Goal: Task Accomplishment & Management: Manage account settings

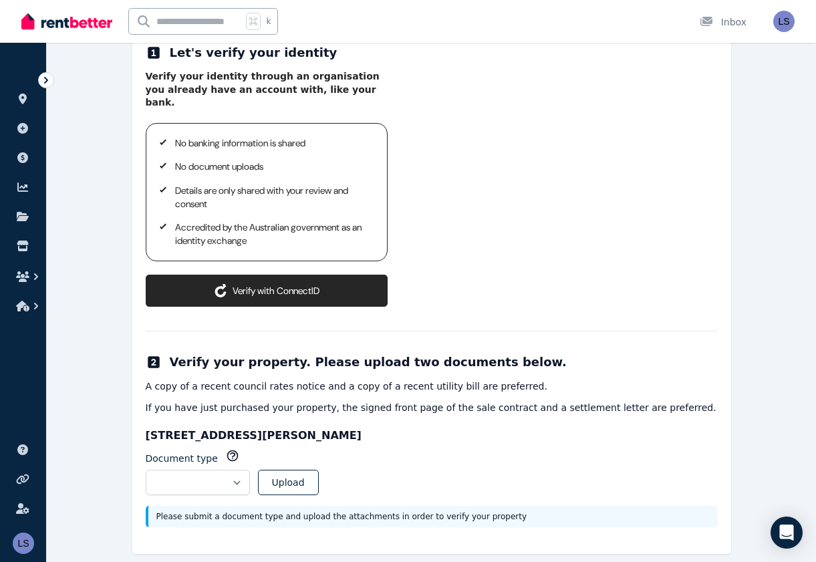
scroll to position [195, 0]
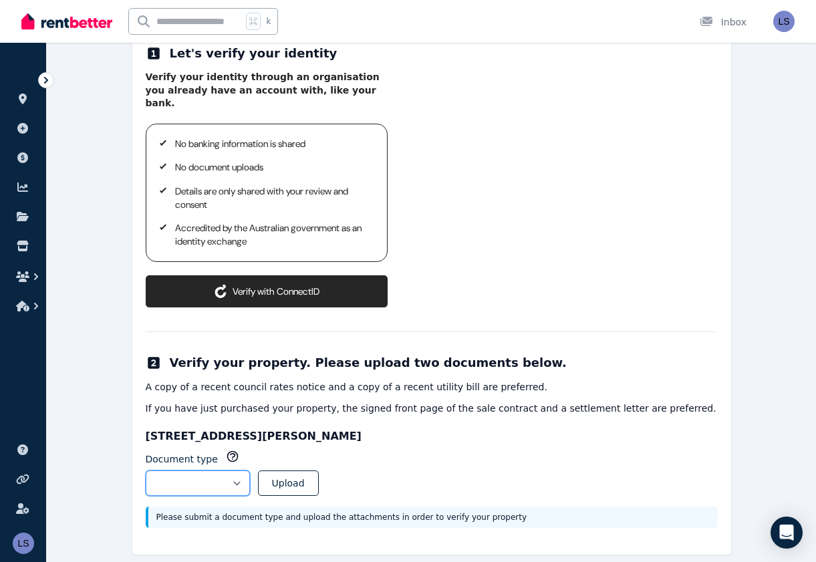
select select "**********"
click at [319, 470] on button "Upload" at bounding box center [288, 482] width 61 height 25
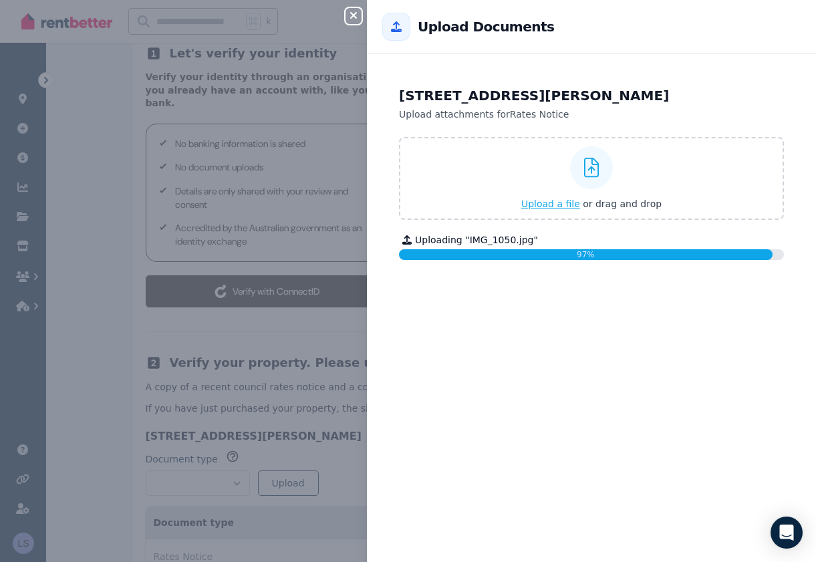
click at [543, 206] on span "Upload a file" at bounding box center [550, 203] width 59 height 11
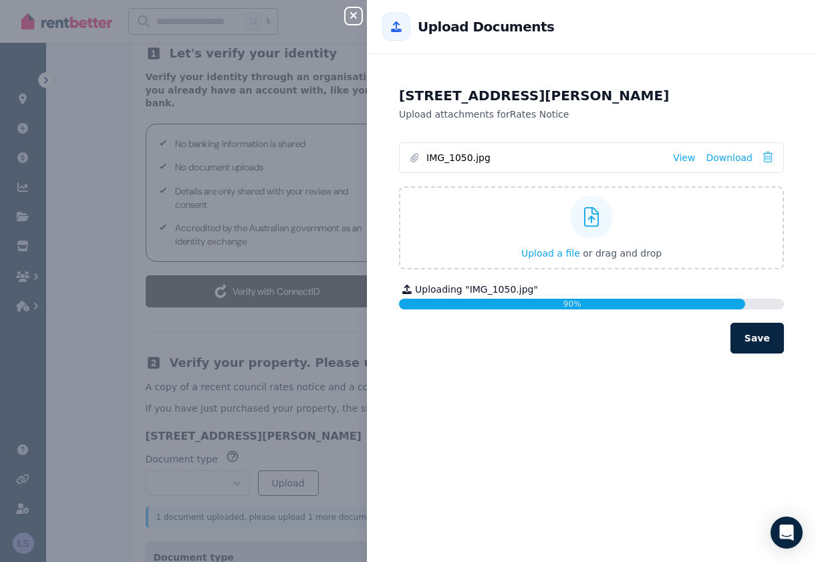
click at [762, 337] on button "Save" at bounding box center [756, 338] width 53 height 31
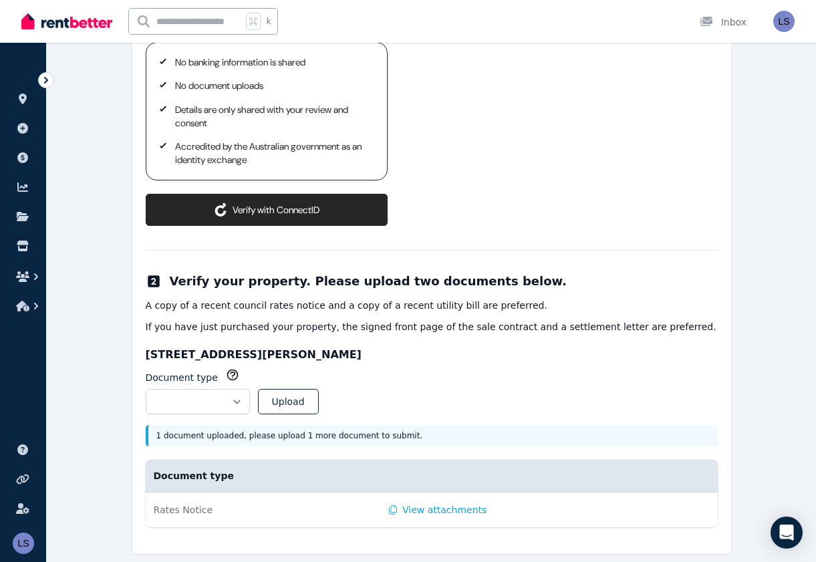
scroll to position [276, 0]
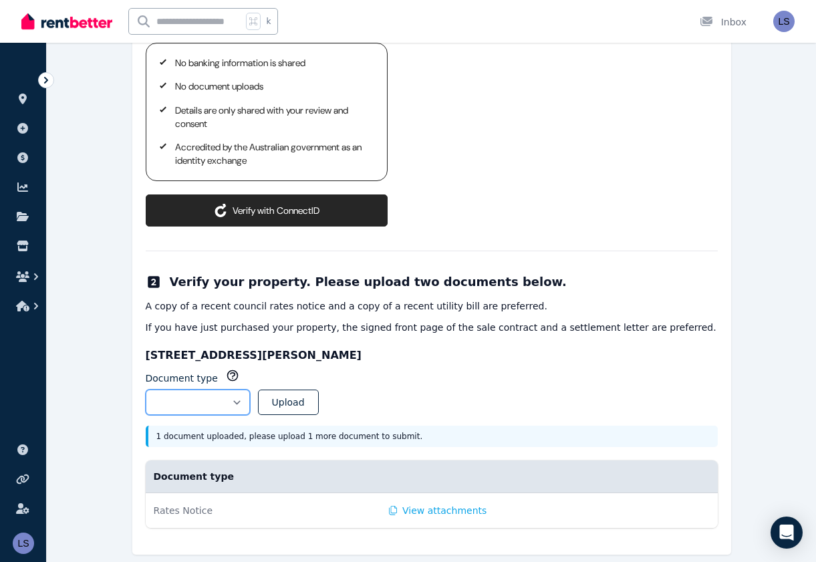
select select "**********"
click at [319, 389] on button "Upload" at bounding box center [288, 401] width 61 height 25
select select
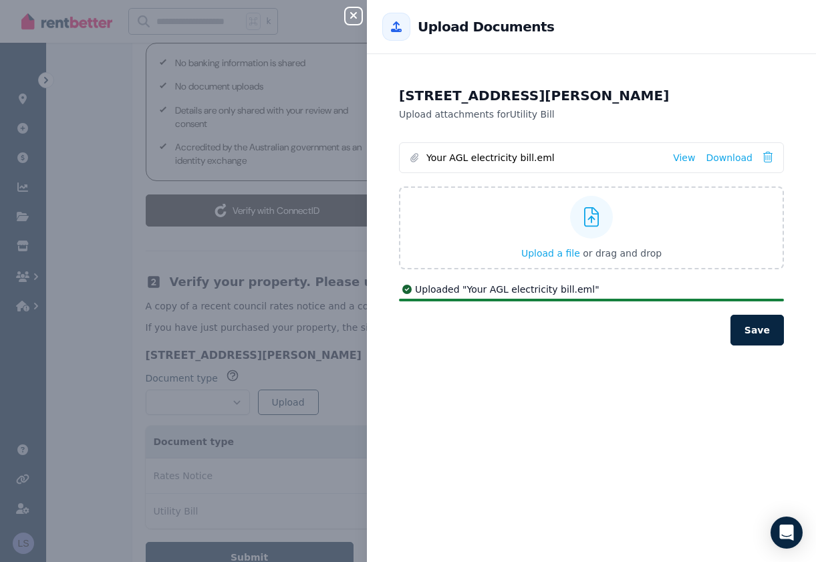
click at [756, 323] on button "Save" at bounding box center [756, 330] width 53 height 31
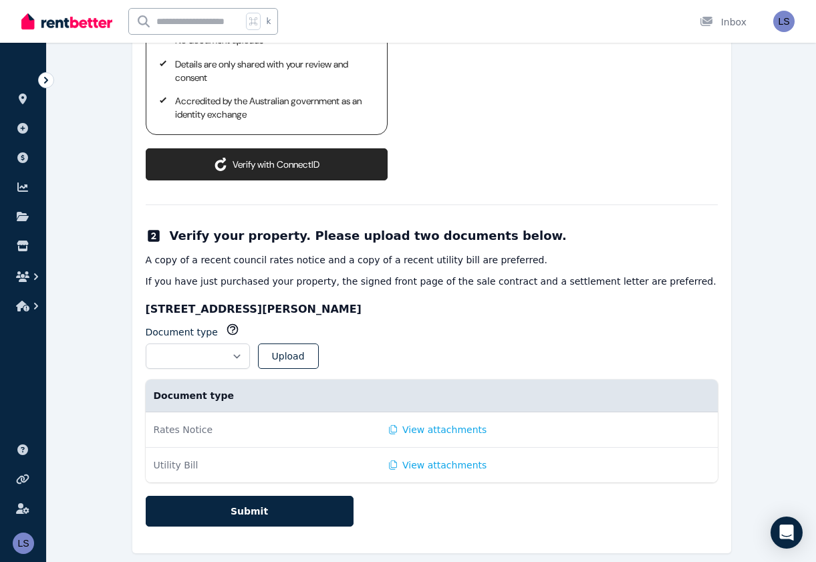
scroll to position [321, 0]
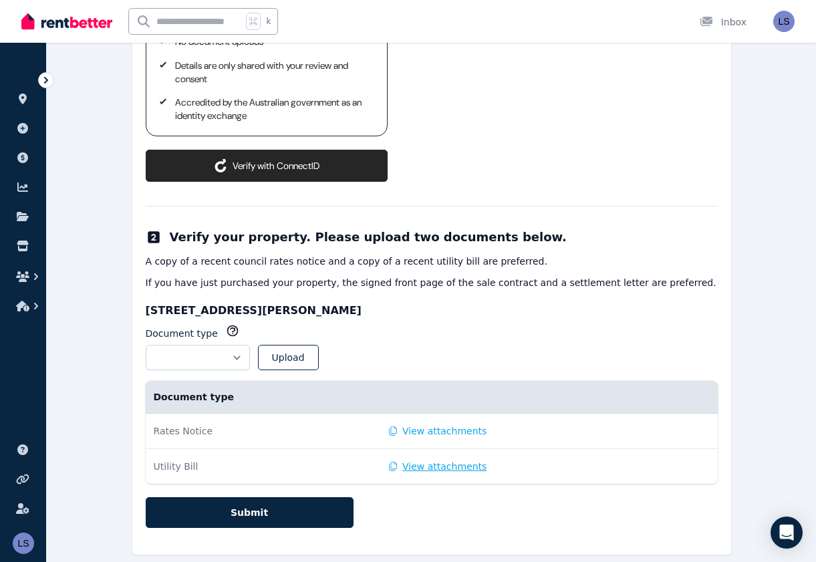
click at [430, 460] on button "View attachments" at bounding box center [438, 466] width 98 height 13
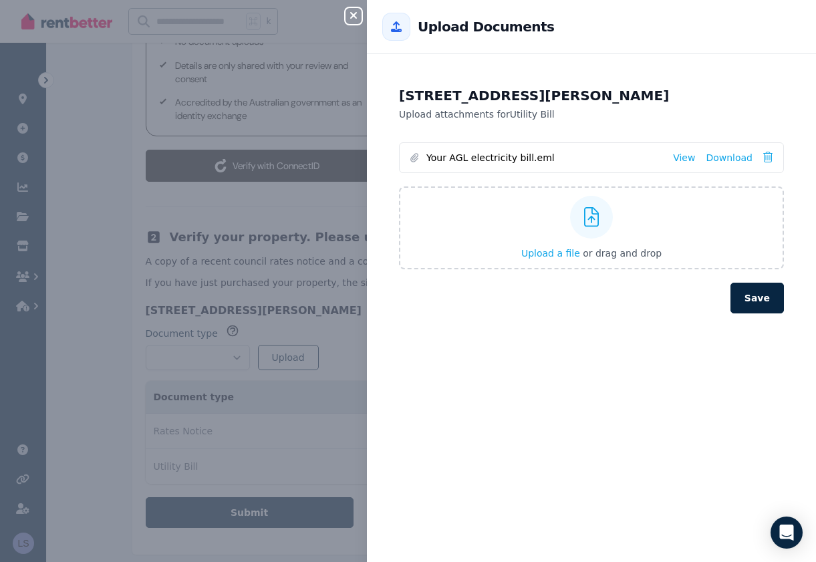
click at [430, 450] on div "Close panel Back to Upload Documents [STREET_ADDRESS][PERSON_NAME] Upload attac…" at bounding box center [408, 281] width 816 height 562
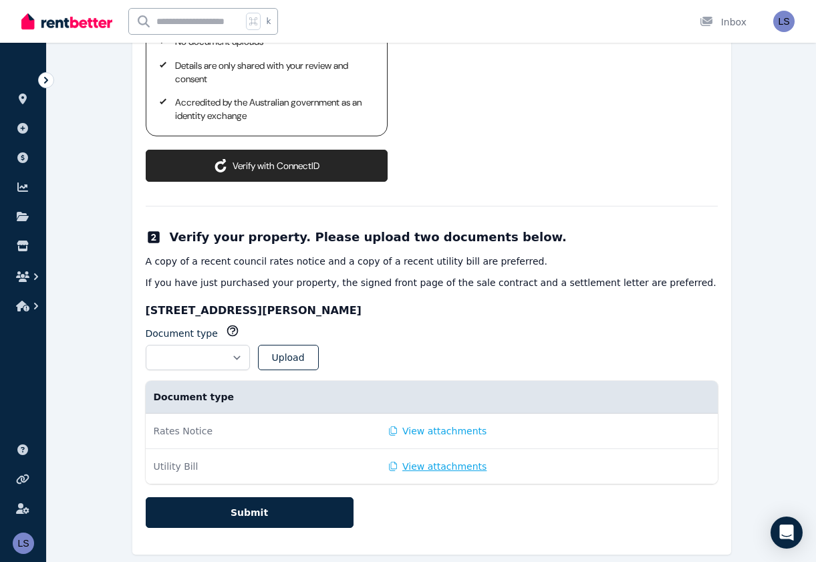
click at [429, 460] on button "View attachments" at bounding box center [438, 466] width 98 height 13
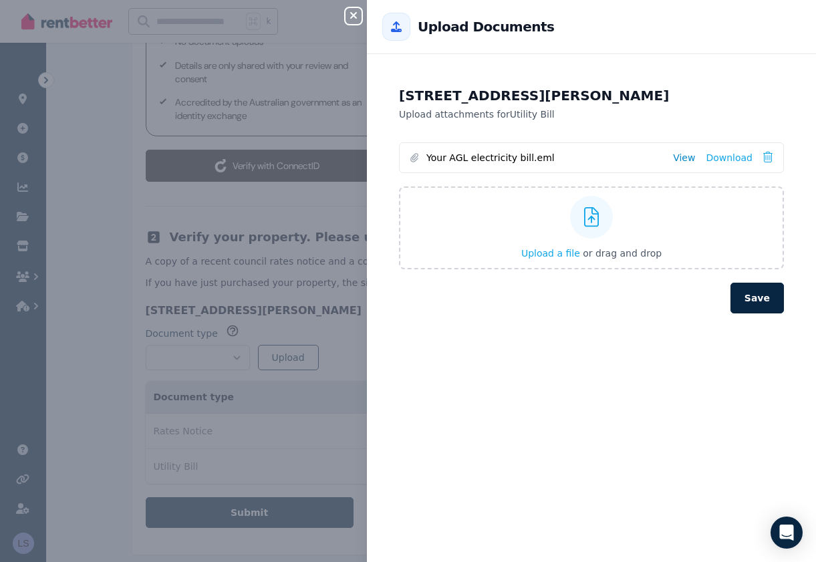
click at [683, 154] on link "View" at bounding box center [684, 157] width 22 height 13
click at [757, 289] on button "Save" at bounding box center [756, 298] width 53 height 31
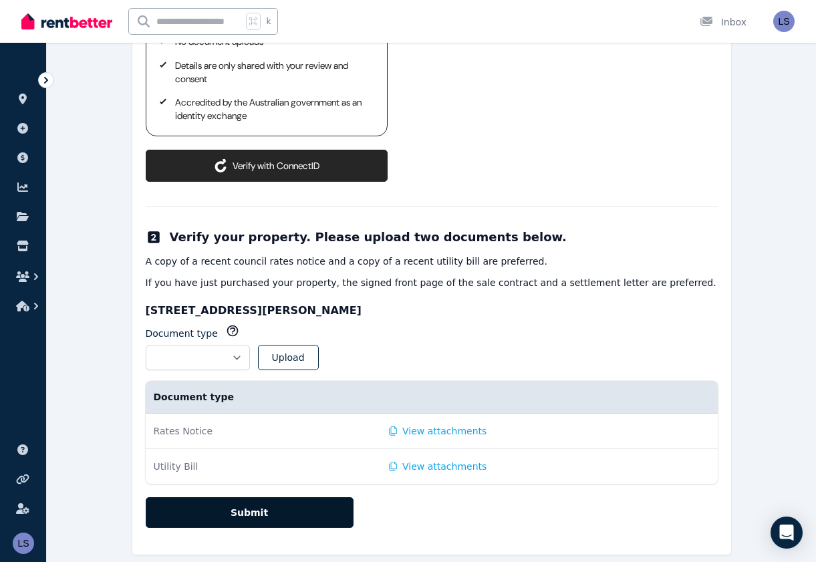
click at [237, 497] on button "Submit" at bounding box center [250, 512] width 208 height 31
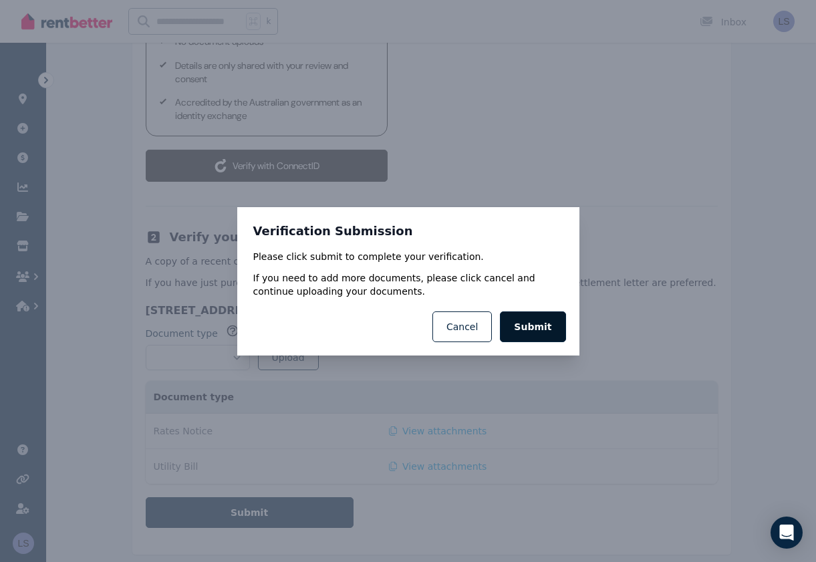
click at [540, 327] on button "Submit" at bounding box center [532, 326] width 65 height 31
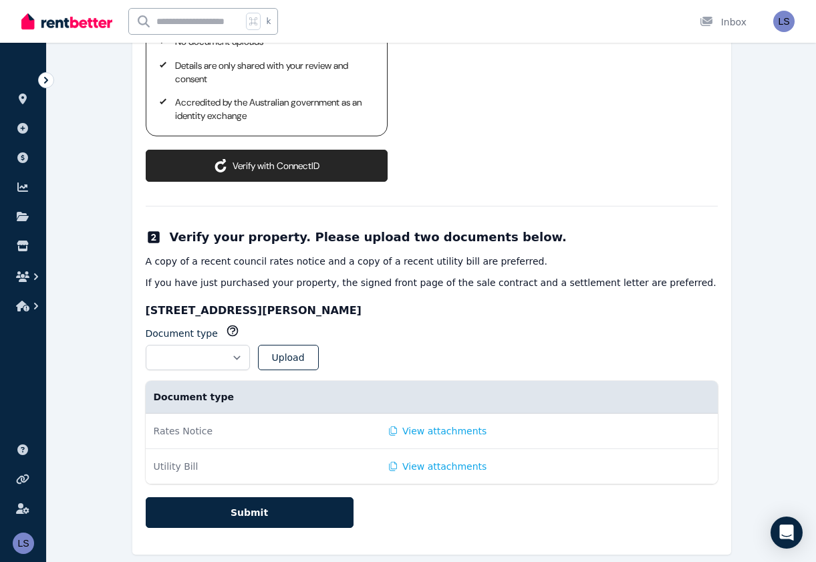
click at [782, 24] on img "button" at bounding box center [783, 21] width 21 height 21
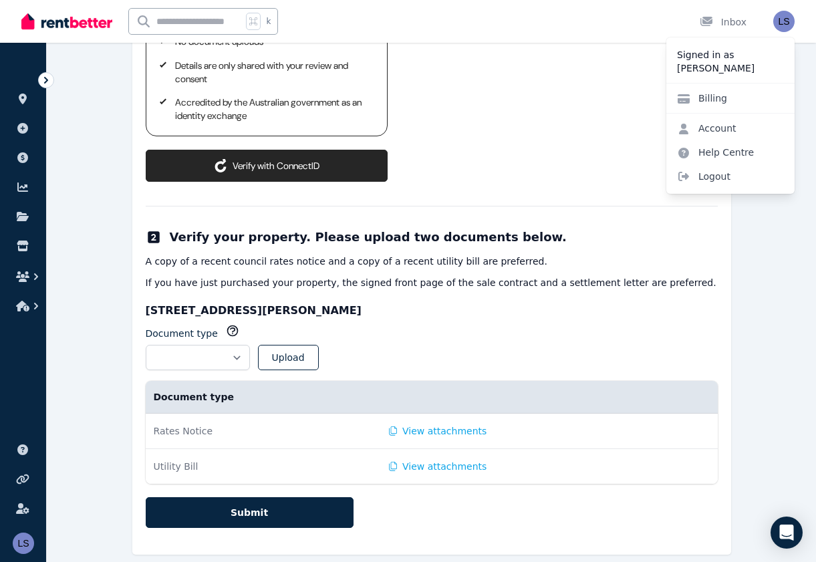
click at [639, 39] on div "k Inbox" at bounding box center [384, 21] width 727 height 43
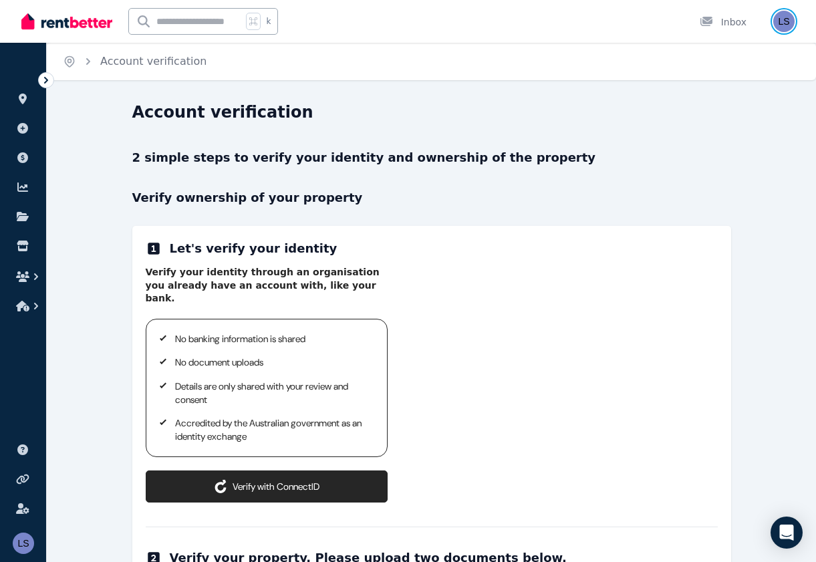
scroll to position [0, 0]
click at [731, 21] on div "Inbox" at bounding box center [722, 21] width 47 height 13
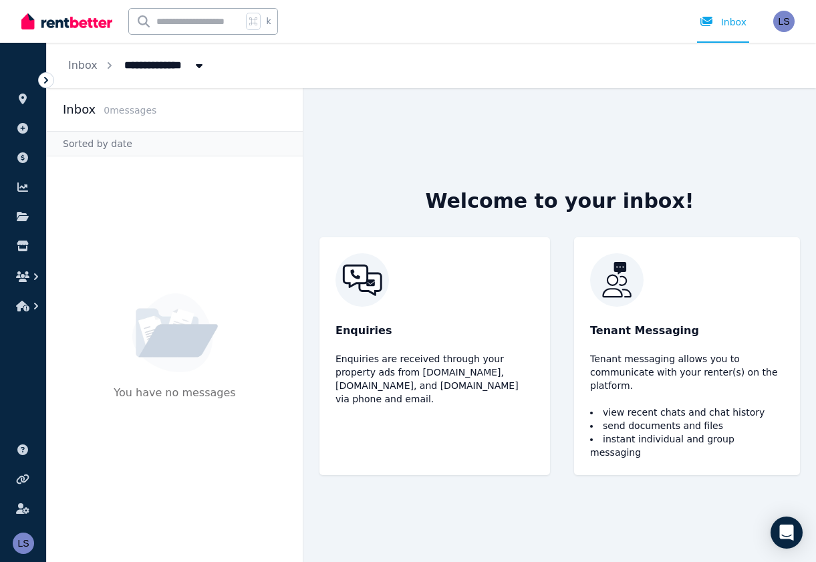
click at [787, 19] on img "button" at bounding box center [783, 21] width 21 height 21
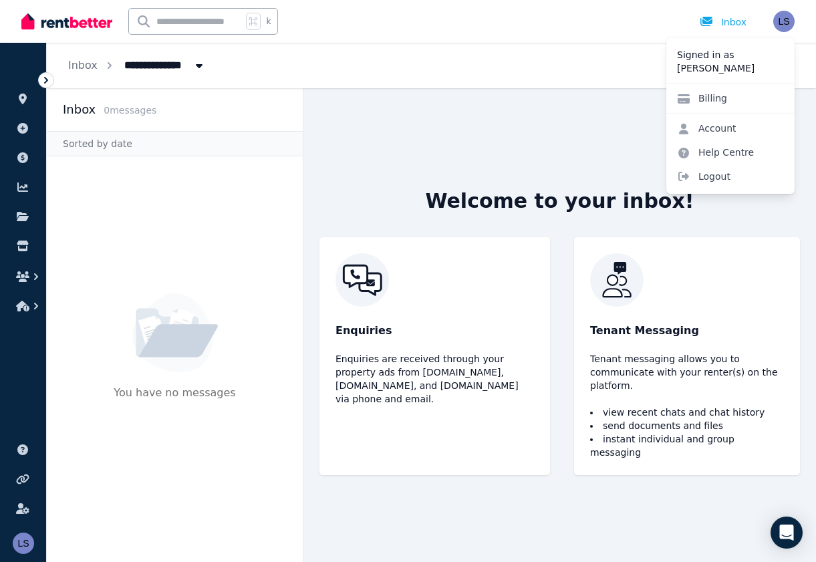
click at [330, 90] on div "Welcome to your inbox! Enquiries Enquiries are received through your property a…" at bounding box center [559, 325] width 512 height 474
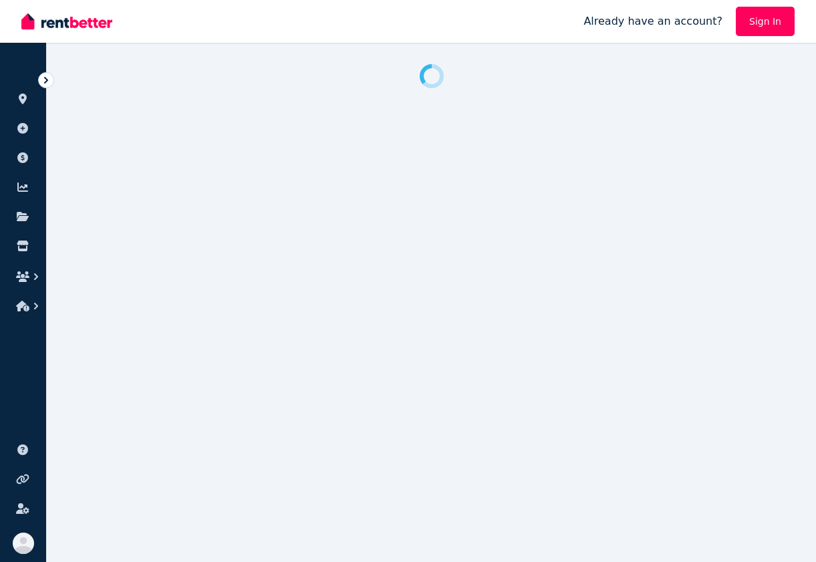
click at [754, 19] on link "Sign In" at bounding box center [764, 21] width 59 height 29
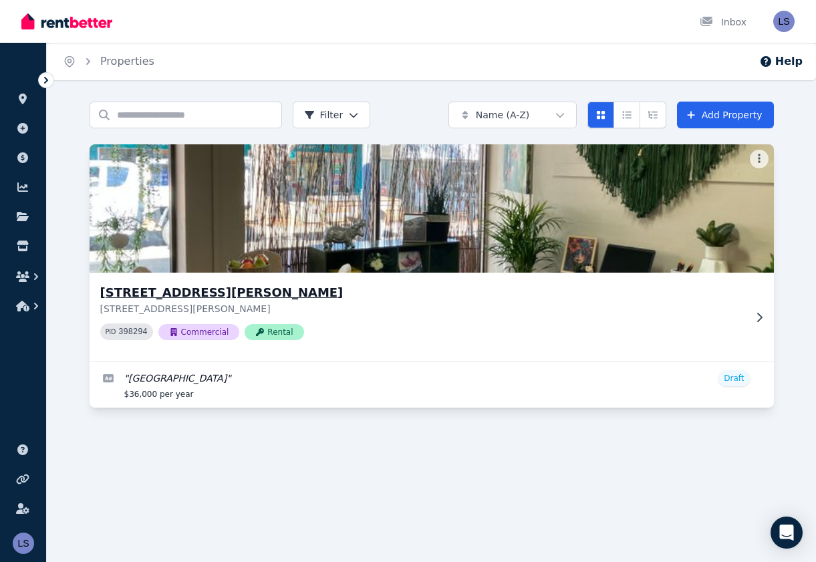
click at [149, 292] on h3 "7-11 Mary St, Gympie" at bounding box center [422, 292] width 644 height 19
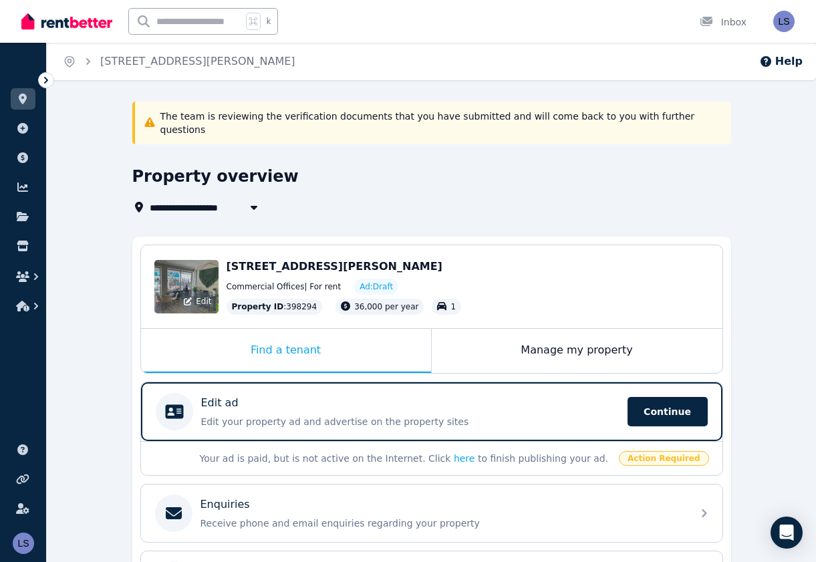
click at [186, 269] on div "Edit" at bounding box center [186, 286] width 64 height 53
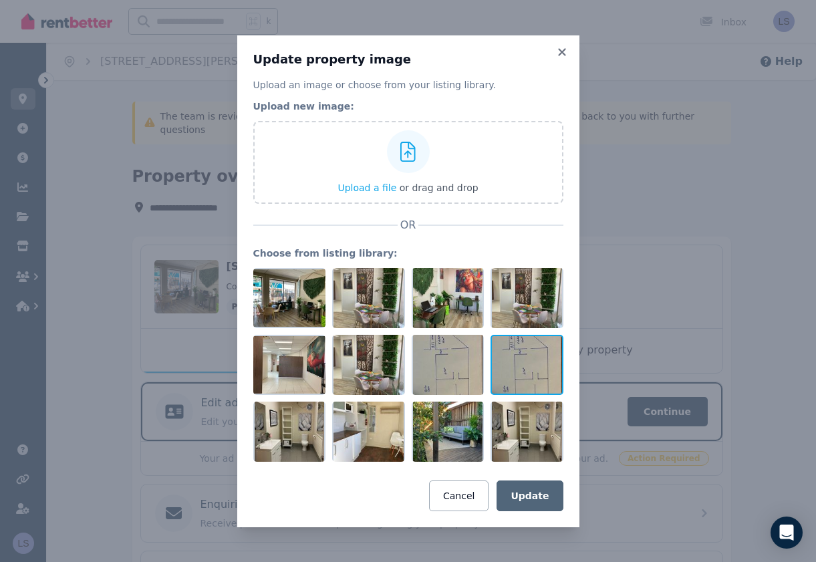
click at [522, 373] on div at bounding box center [526, 365] width 73 height 60
click at [557, 490] on button "Update" at bounding box center [529, 495] width 66 height 31
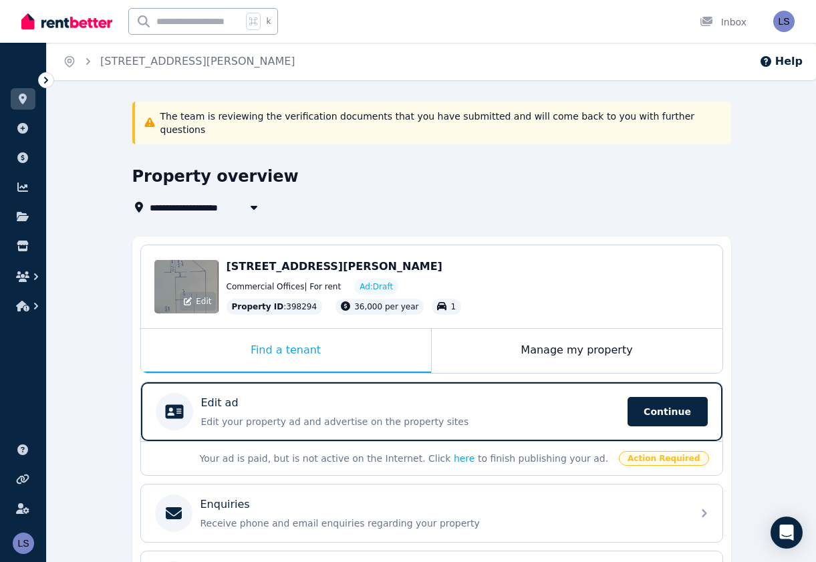
click at [188, 271] on div "Edit" at bounding box center [186, 286] width 64 height 53
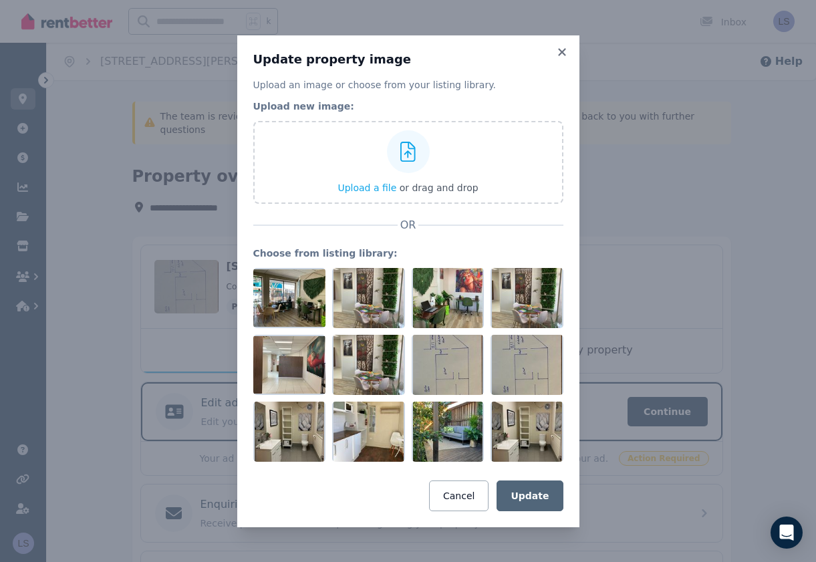
click at [188, 271] on div "Update property image Upload an image or choose from your listing library. Uplo…" at bounding box center [408, 281] width 816 height 562
click at [464, 490] on button "Cancel" at bounding box center [458, 495] width 59 height 31
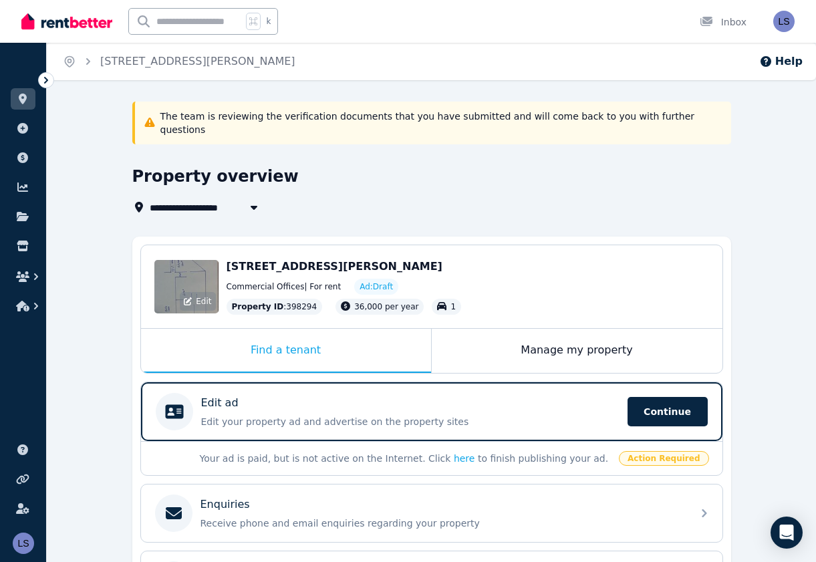
click at [198, 296] on span "Edit" at bounding box center [203, 301] width 15 height 11
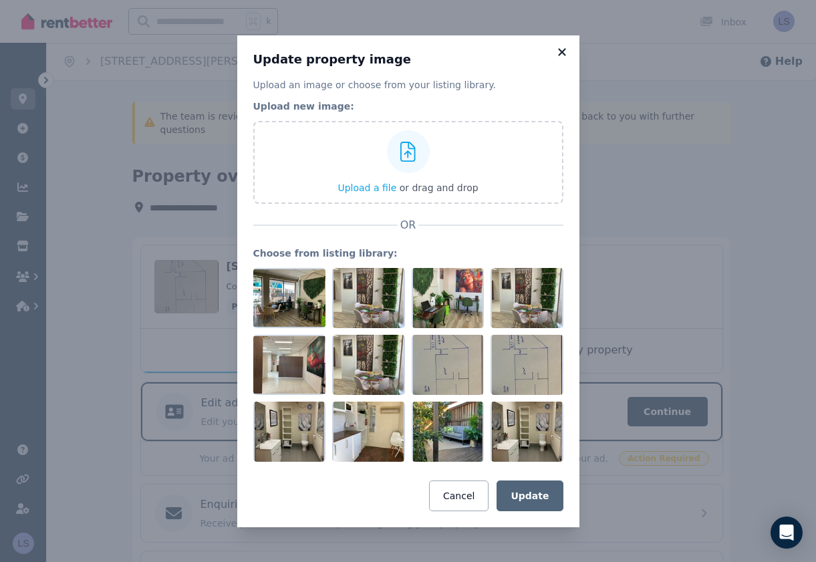
click at [558, 50] on icon at bounding box center [561, 52] width 13 height 12
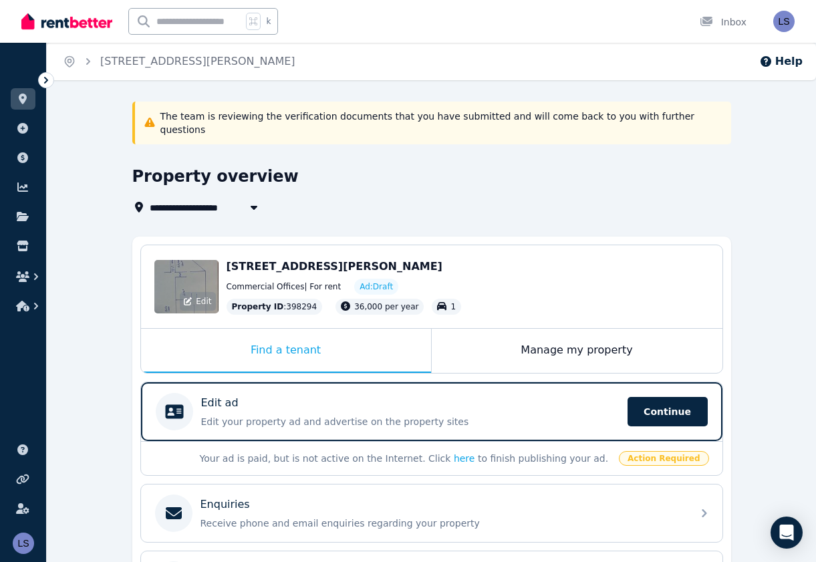
click at [209, 292] on div "Edit" at bounding box center [197, 301] width 35 height 19
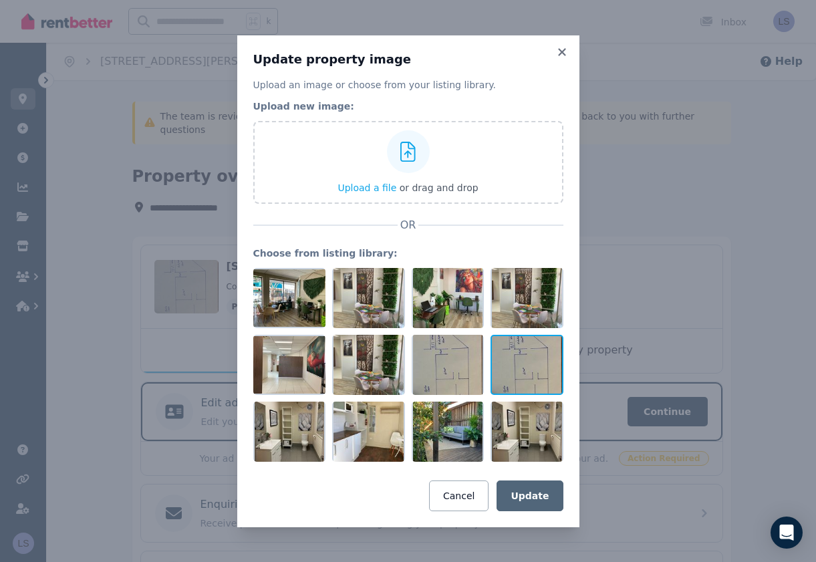
click at [522, 350] on div at bounding box center [526, 365] width 73 height 60
click at [526, 497] on button "Update" at bounding box center [529, 495] width 66 height 31
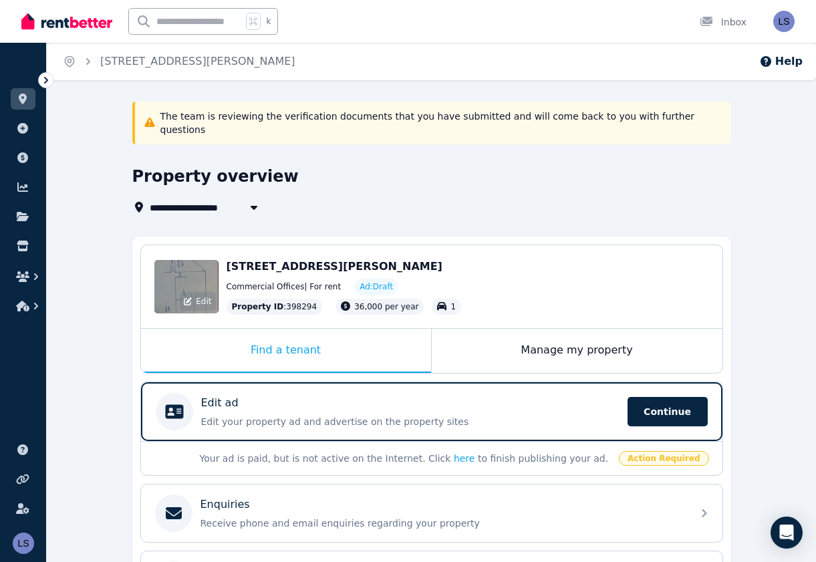
click at [198, 296] on span "Edit" at bounding box center [203, 301] width 15 height 11
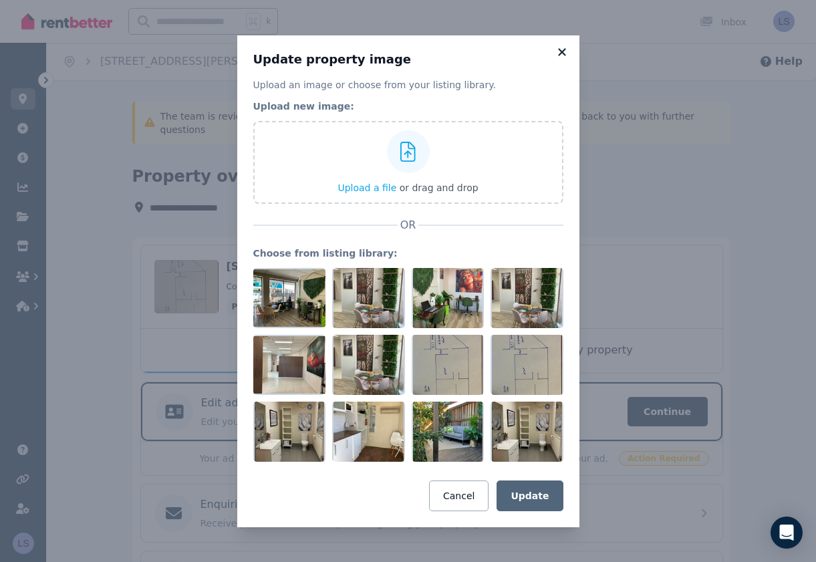
click at [560, 49] on icon at bounding box center [561, 51] width 7 height 7
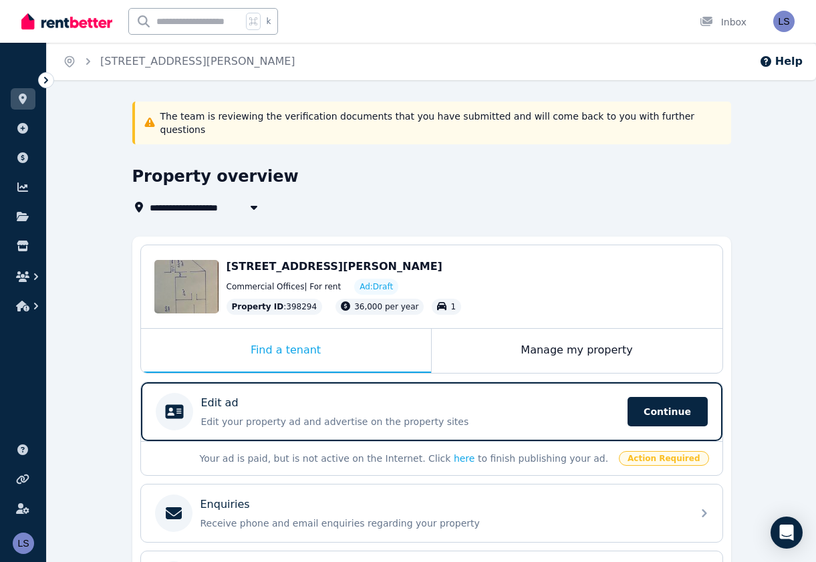
click at [257, 202] on icon "button" at bounding box center [253, 207] width 13 height 11
type input "**********"
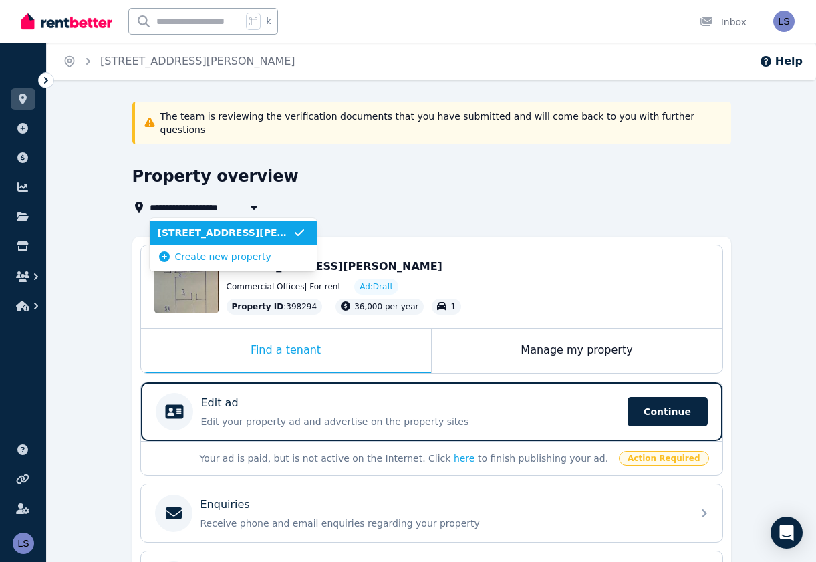
click at [257, 202] on icon "button" at bounding box center [253, 207] width 13 height 11
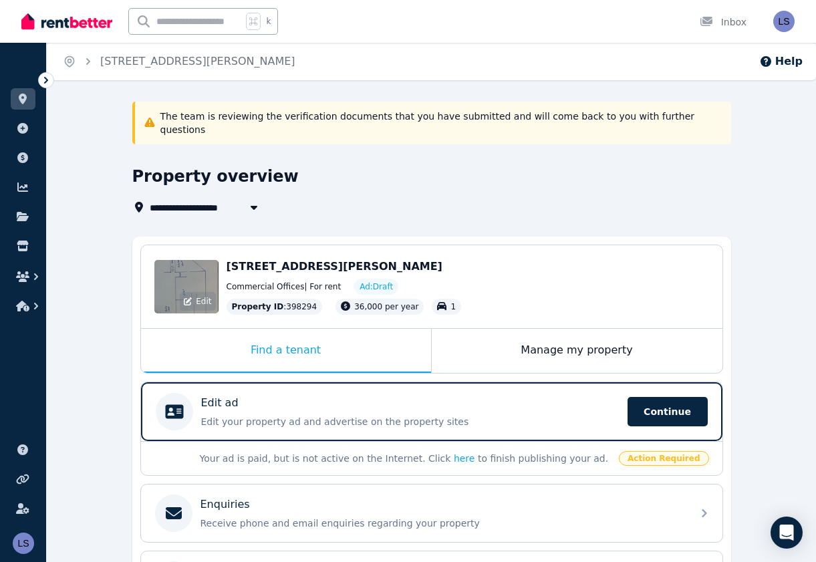
click at [182, 260] on div "Edit" at bounding box center [186, 286] width 64 height 53
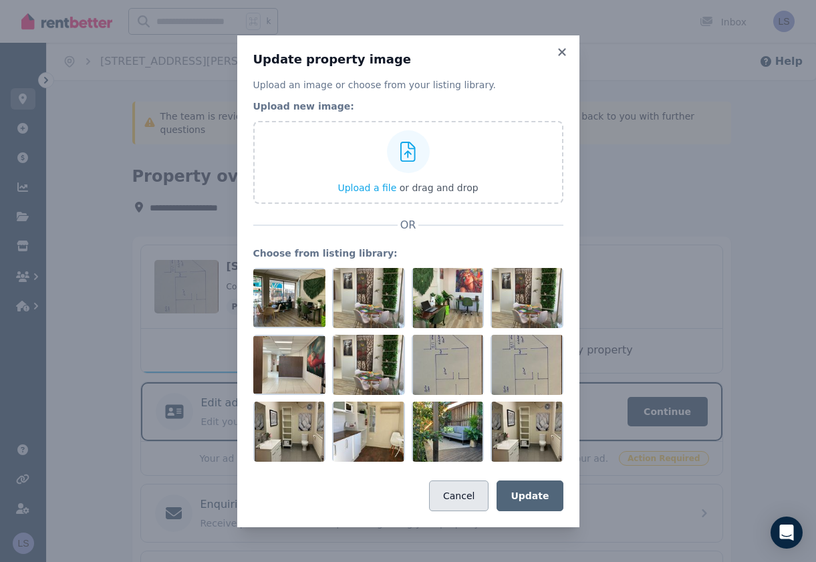
click at [452, 492] on button "Cancel" at bounding box center [458, 495] width 59 height 31
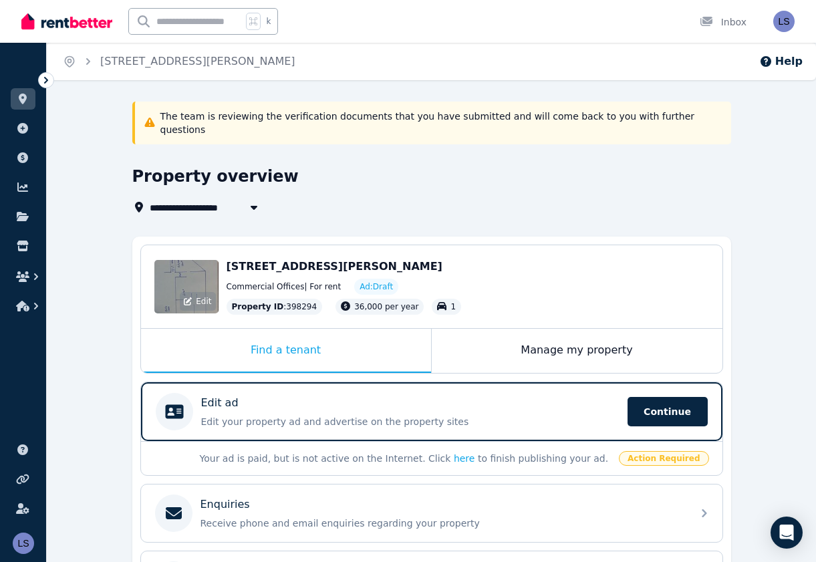
click at [203, 296] on span "Edit" at bounding box center [203, 301] width 15 height 11
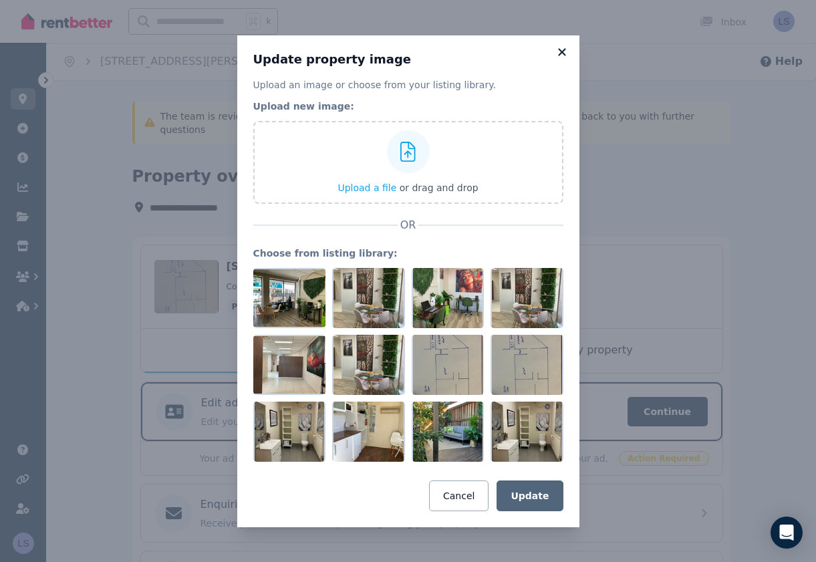
click at [563, 50] on icon at bounding box center [561, 51] width 7 height 7
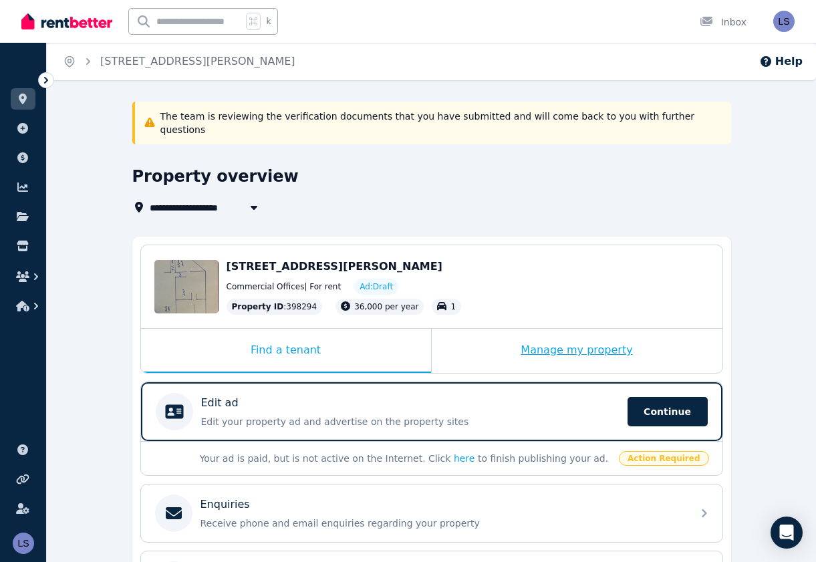
click at [551, 336] on div "Manage my property" at bounding box center [577, 351] width 291 height 44
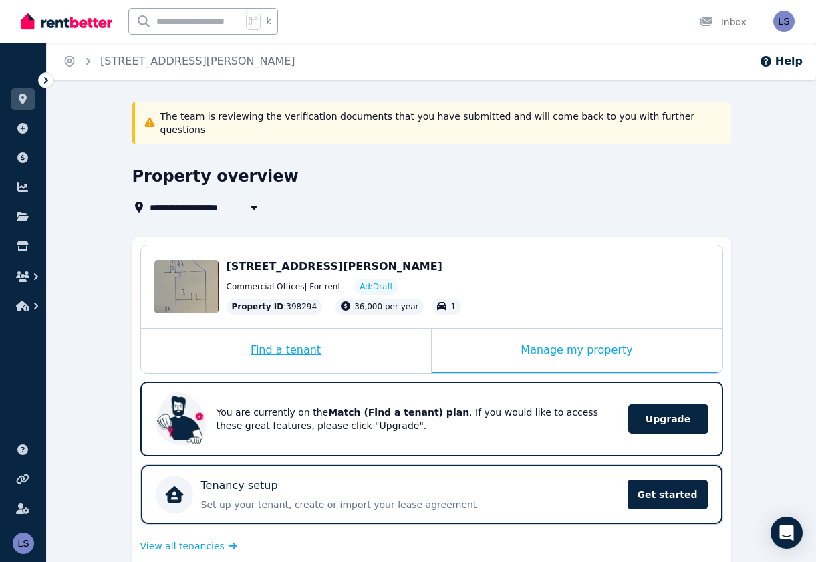
click at [289, 335] on div "Find a tenant" at bounding box center [286, 351] width 290 height 44
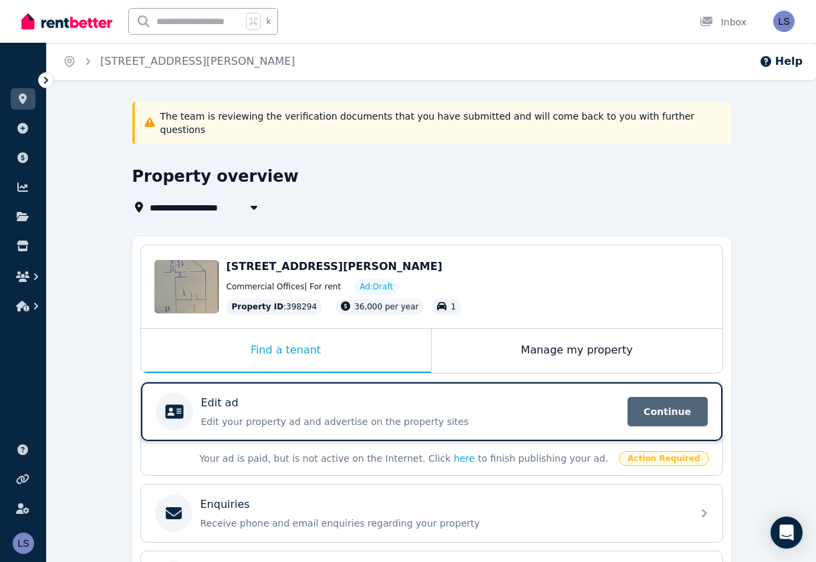
click at [657, 397] on span "Continue" at bounding box center [667, 411] width 80 height 29
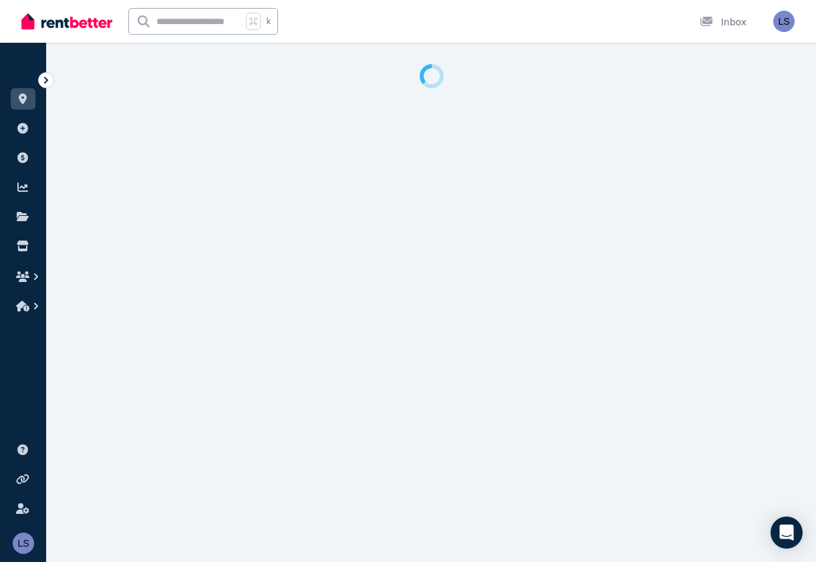
select select "***"
select select "**********"
select select "*********"
select select "**********"
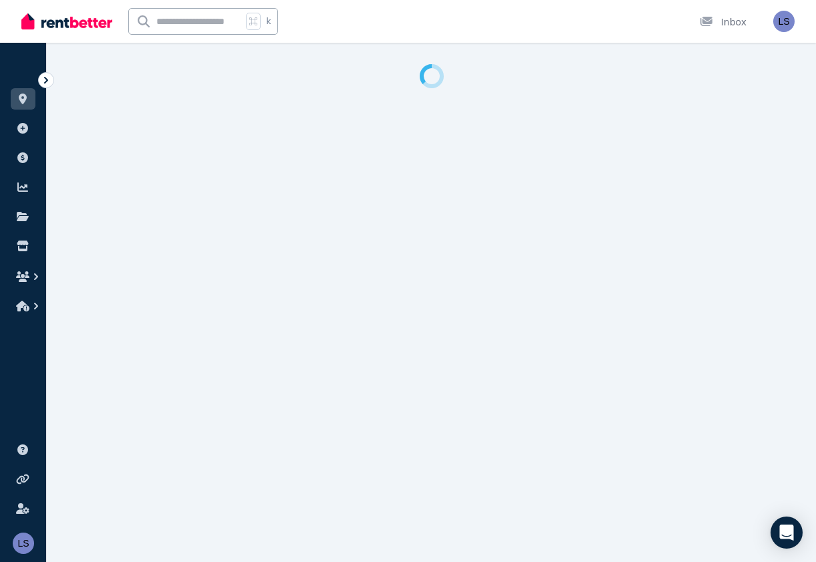
select select "**********"
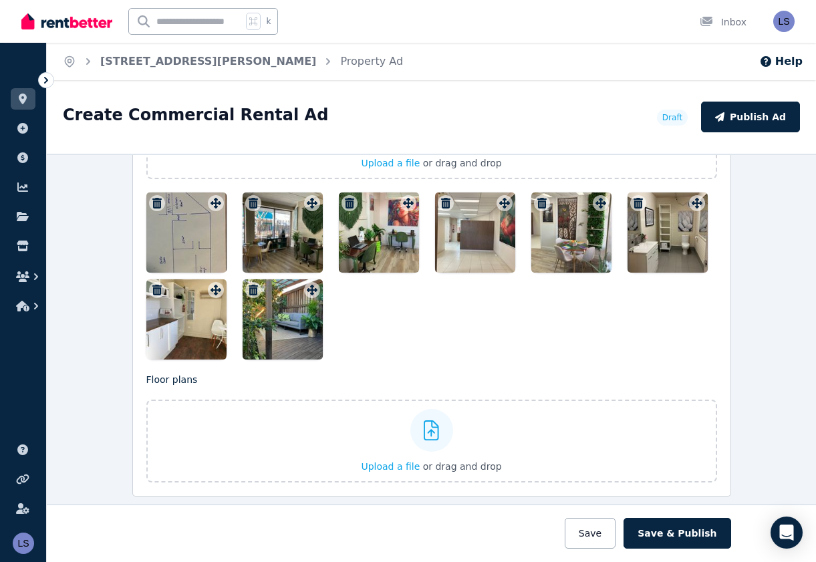
scroll to position [1794, 0]
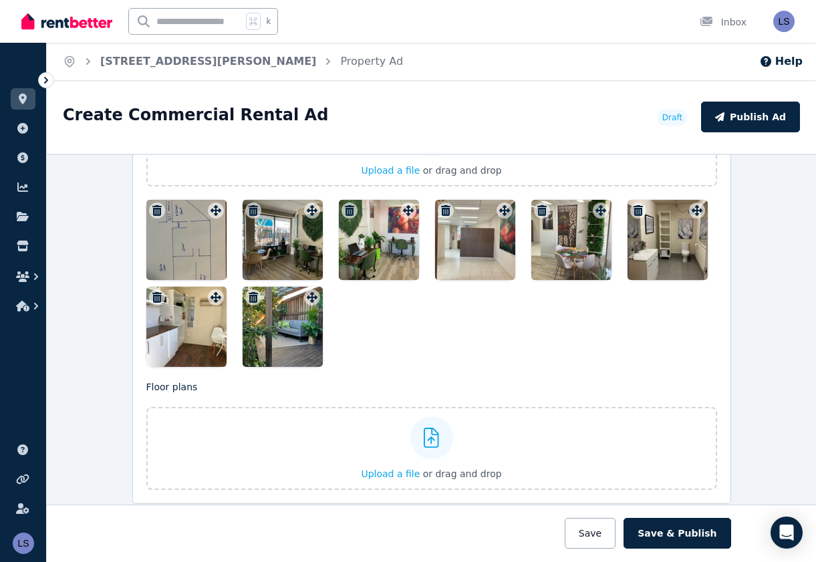
click at [180, 240] on div at bounding box center [186, 240] width 80 height 80
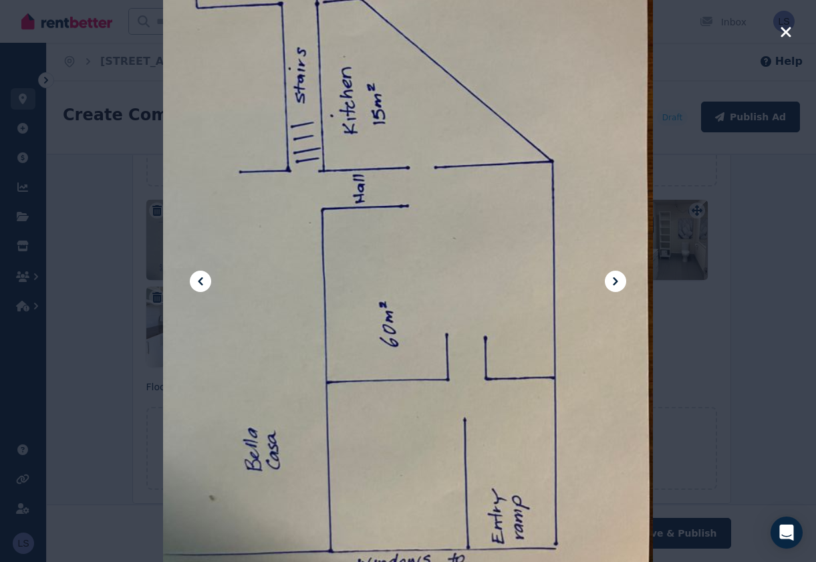
click at [781, 27] on icon "button" at bounding box center [785, 32] width 10 height 10
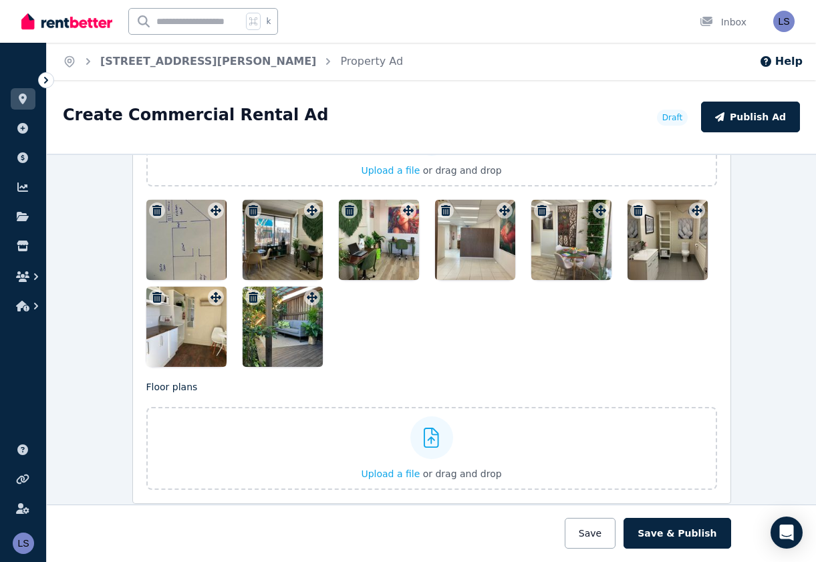
click at [155, 208] on icon "button" at bounding box center [156, 210] width 9 height 11
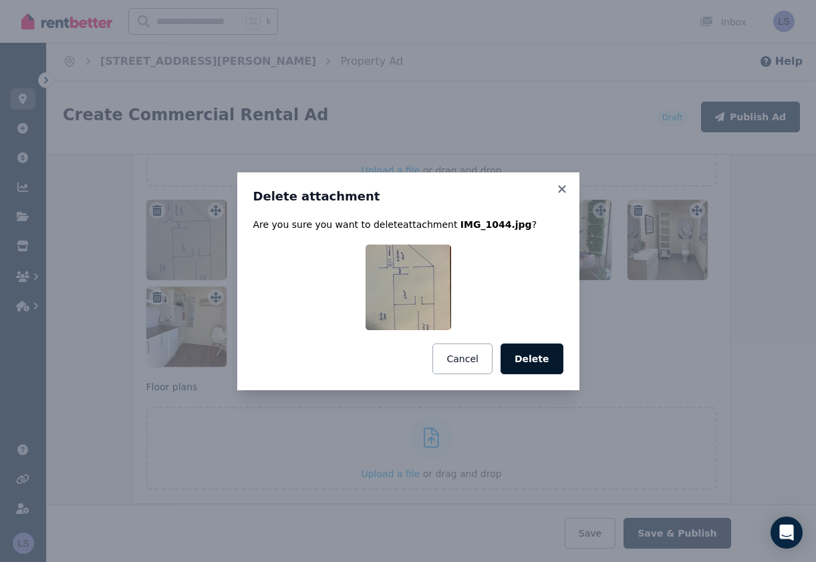
click at [531, 358] on button "Delete" at bounding box center [531, 358] width 63 height 31
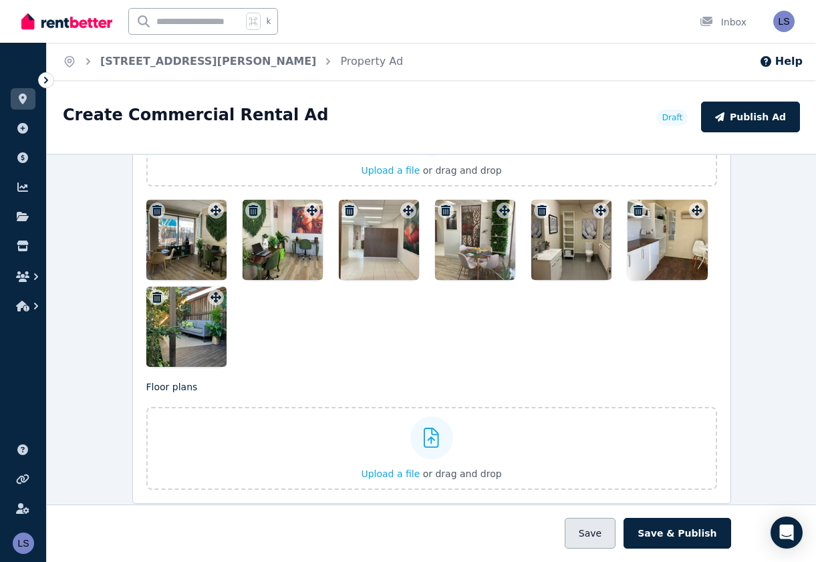
click at [605, 534] on button "Save" at bounding box center [589, 533] width 51 height 31
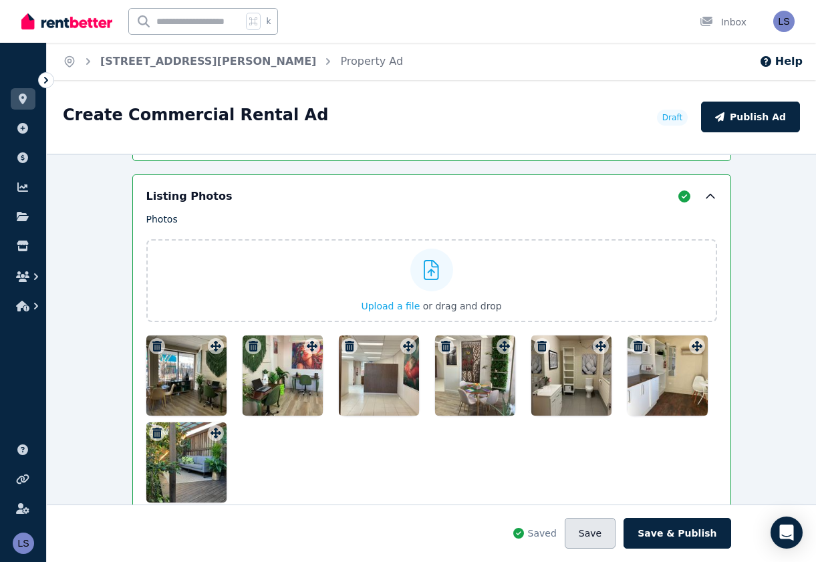
scroll to position [1765, 0]
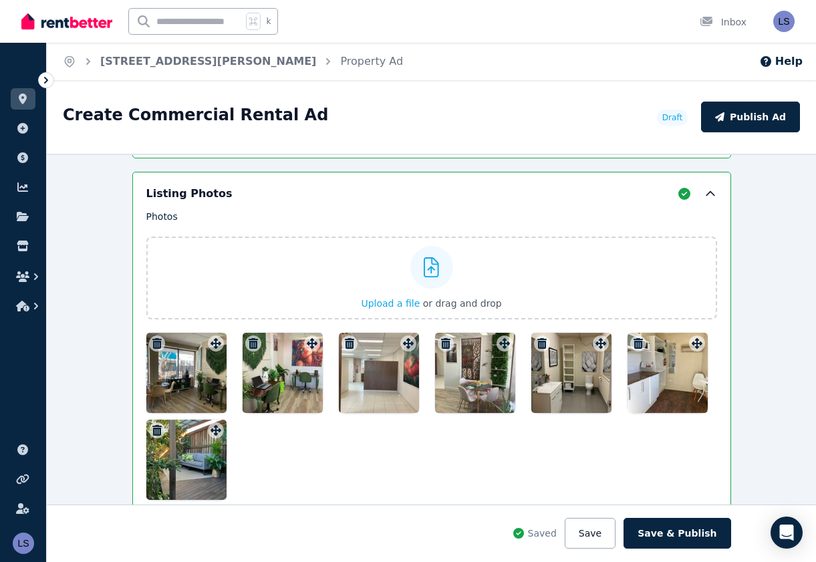
click at [185, 387] on div at bounding box center [186, 373] width 80 height 80
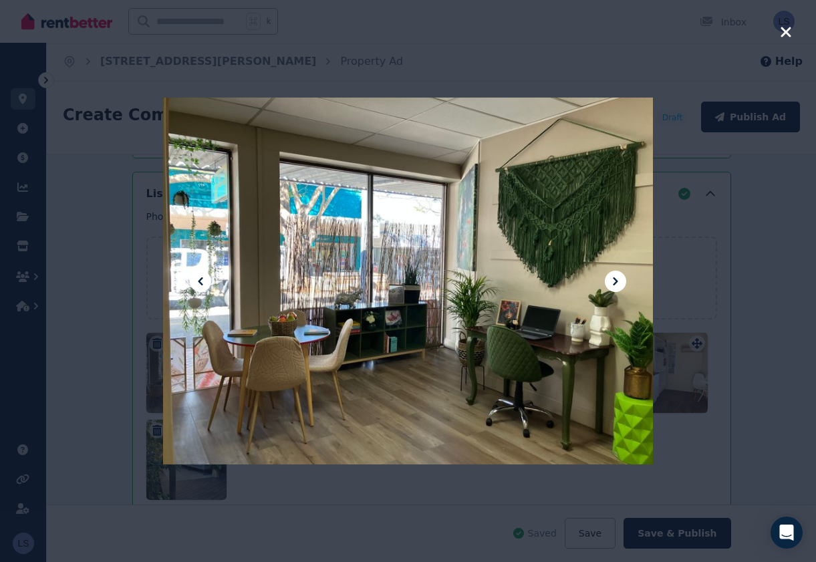
click at [616, 279] on icon at bounding box center [615, 281] width 16 height 16
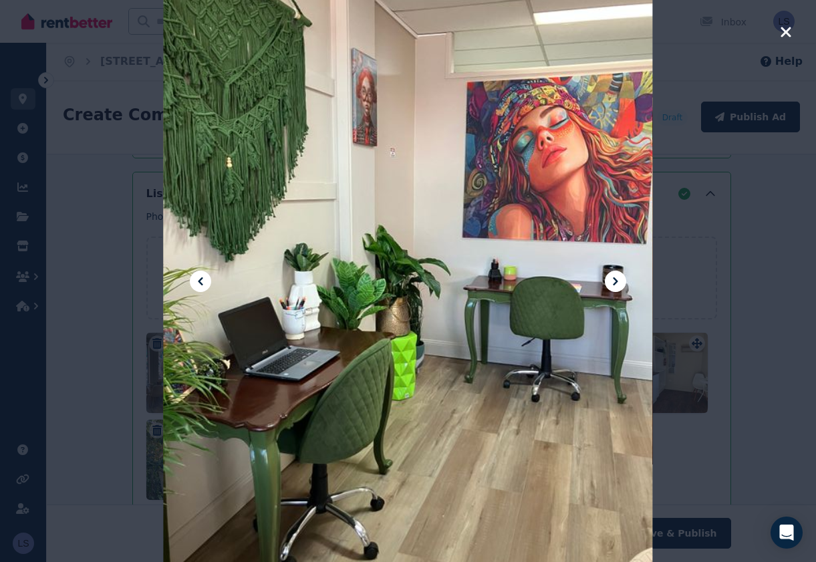
click at [616, 279] on icon at bounding box center [615, 281] width 16 height 16
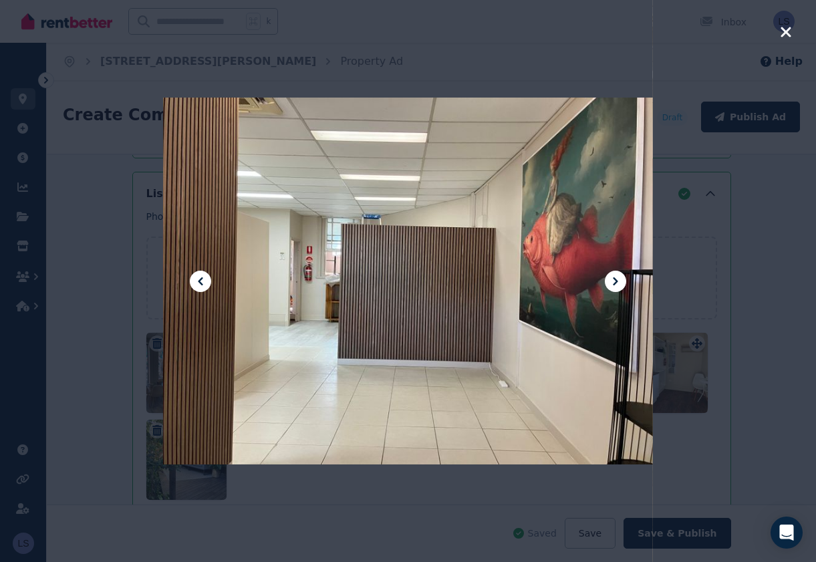
click at [616, 279] on icon at bounding box center [615, 281] width 16 height 16
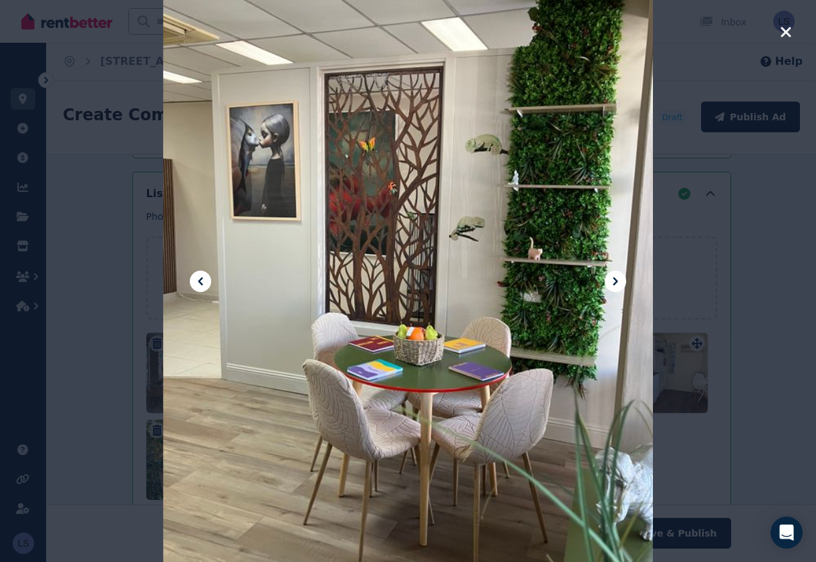
click at [616, 279] on icon at bounding box center [615, 281] width 16 height 16
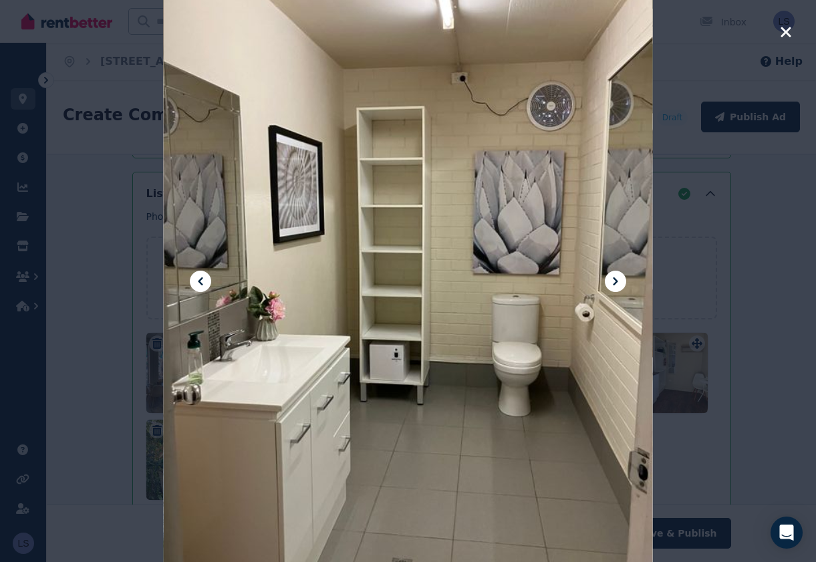
click at [616, 279] on icon at bounding box center [615, 281] width 16 height 16
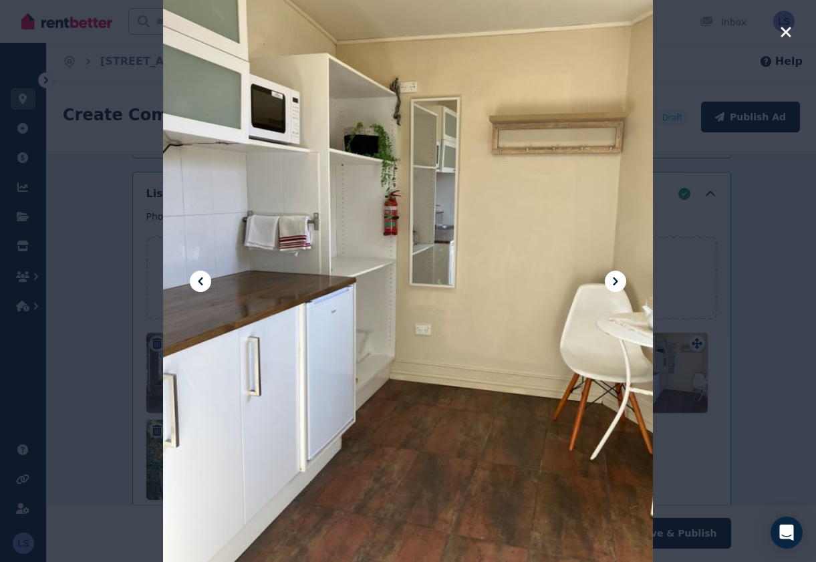
click at [616, 279] on icon at bounding box center [615, 281] width 16 height 16
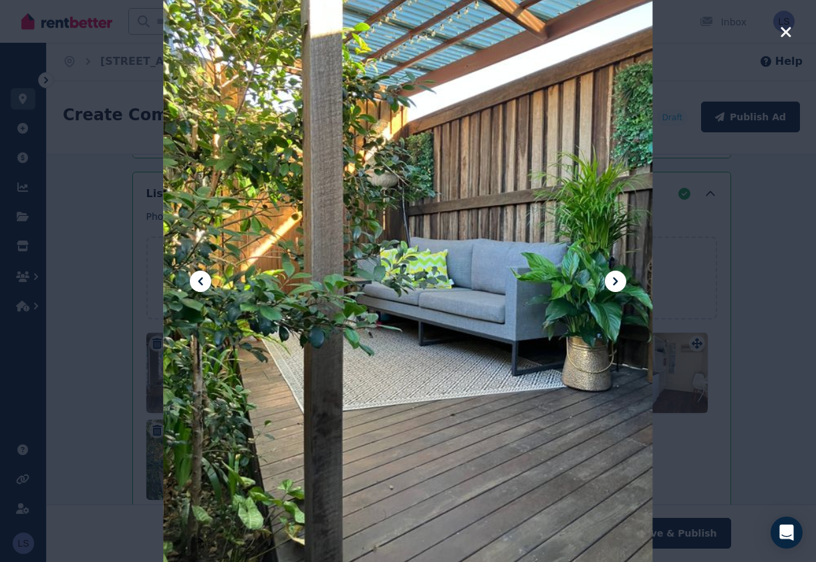
click at [615, 279] on icon at bounding box center [615, 281] width 5 height 8
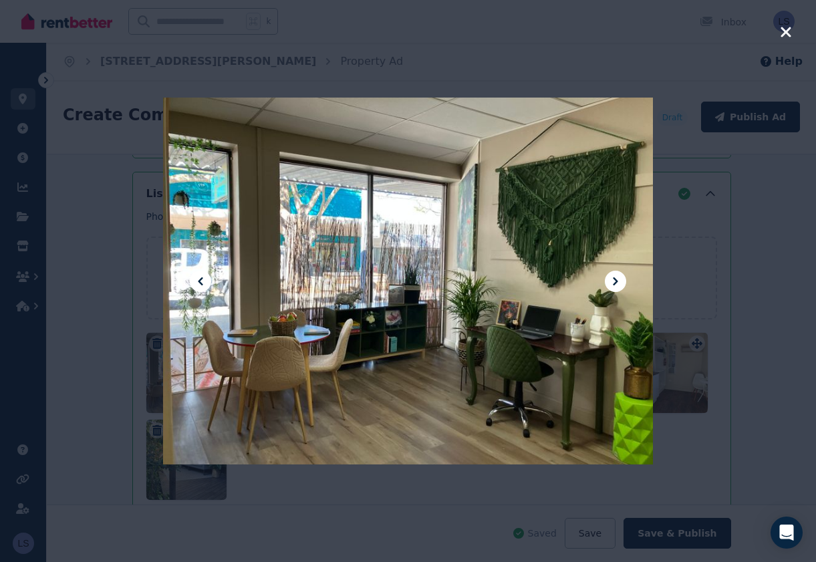
click at [616, 282] on icon at bounding box center [615, 281] width 5 height 8
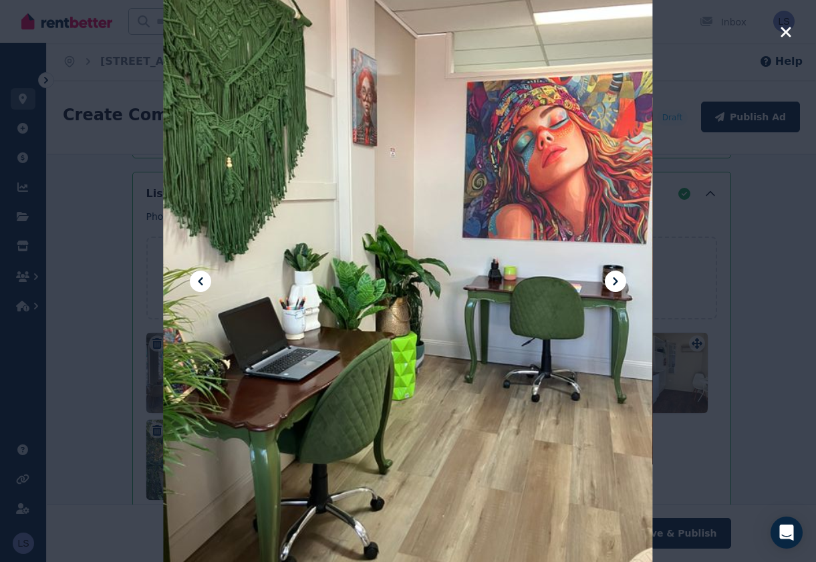
click at [784, 25] on icon "button" at bounding box center [786, 32] width 12 height 16
